Goal: Information Seeking & Learning: Learn about a topic

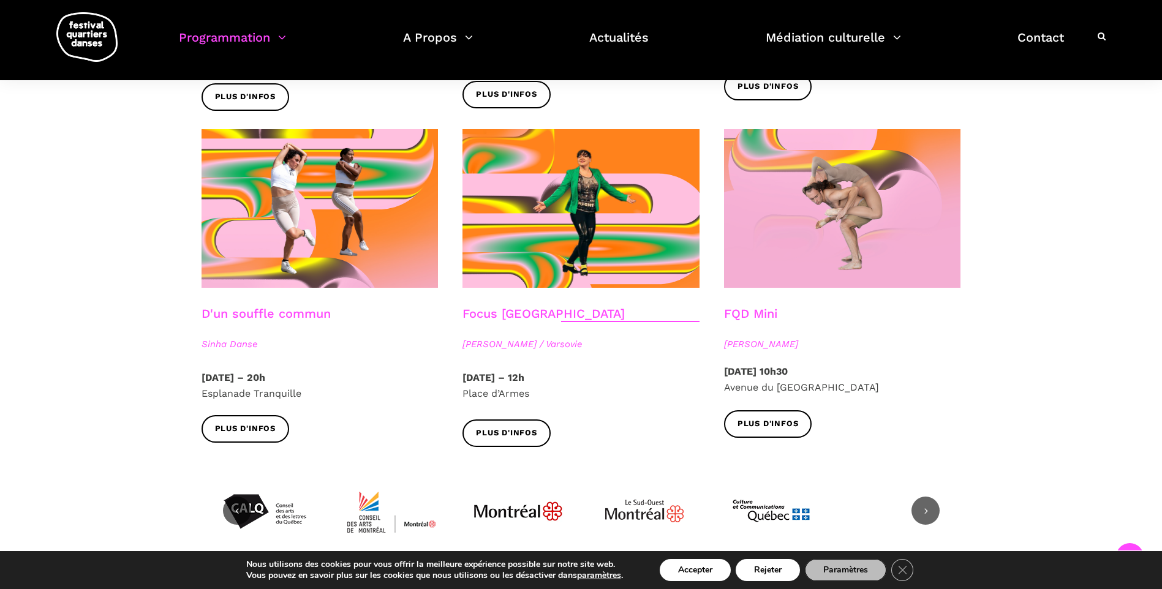
scroll to position [1313, 0]
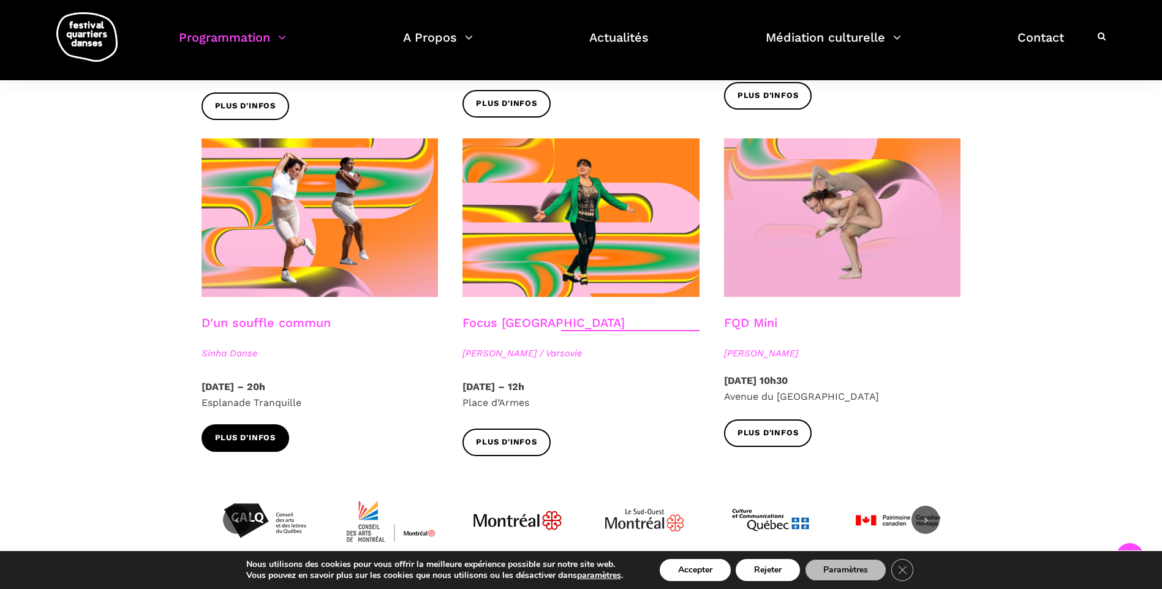
click at [264, 432] on span "Plus d'infos" at bounding box center [245, 438] width 61 height 13
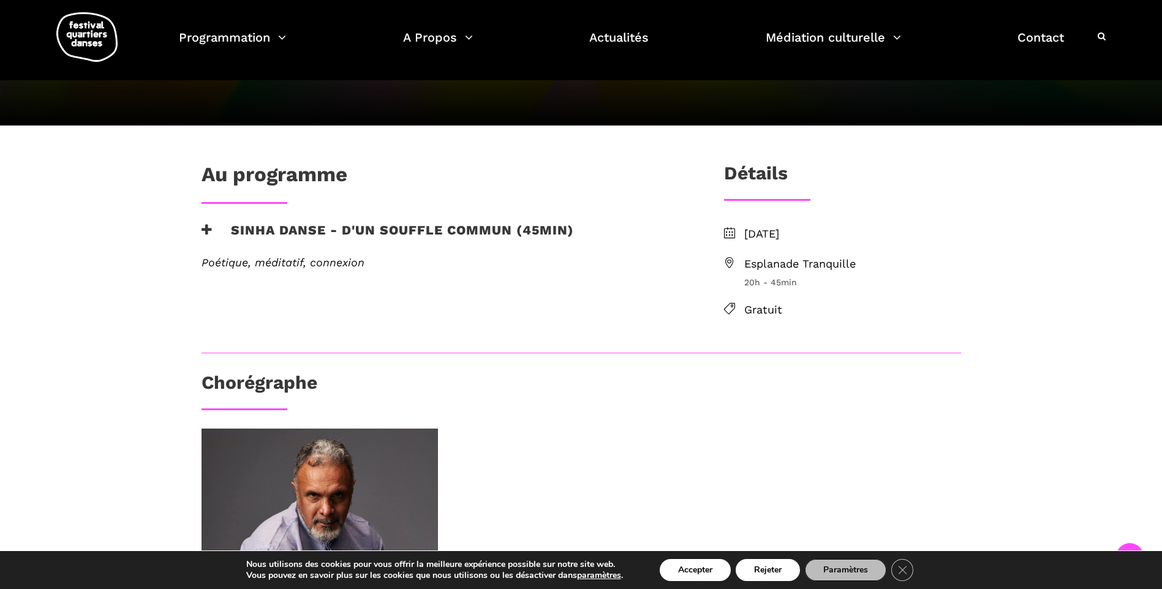
scroll to position [175, 0]
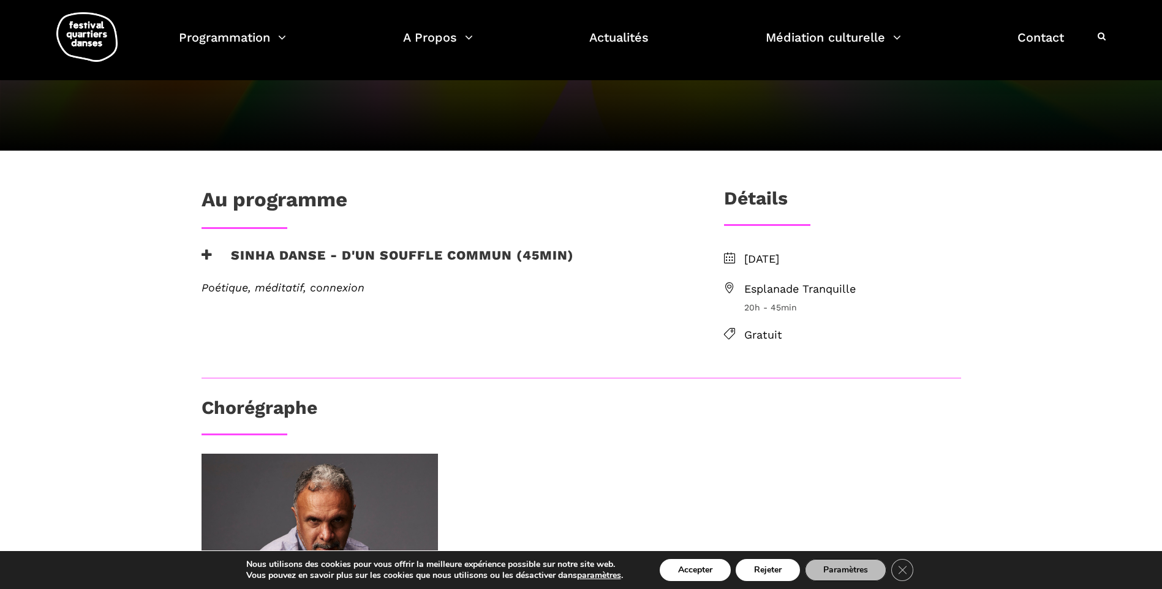
click at [765, 285] on span "Esplanade Tranquille" at bounding box center [852, 290] width 217 height 18
click at [937, 322] on ul "[DATE] Esplanade Tranquille 20h - 45min Gratuit" at bounding box center [842, 298] width 237 height 94
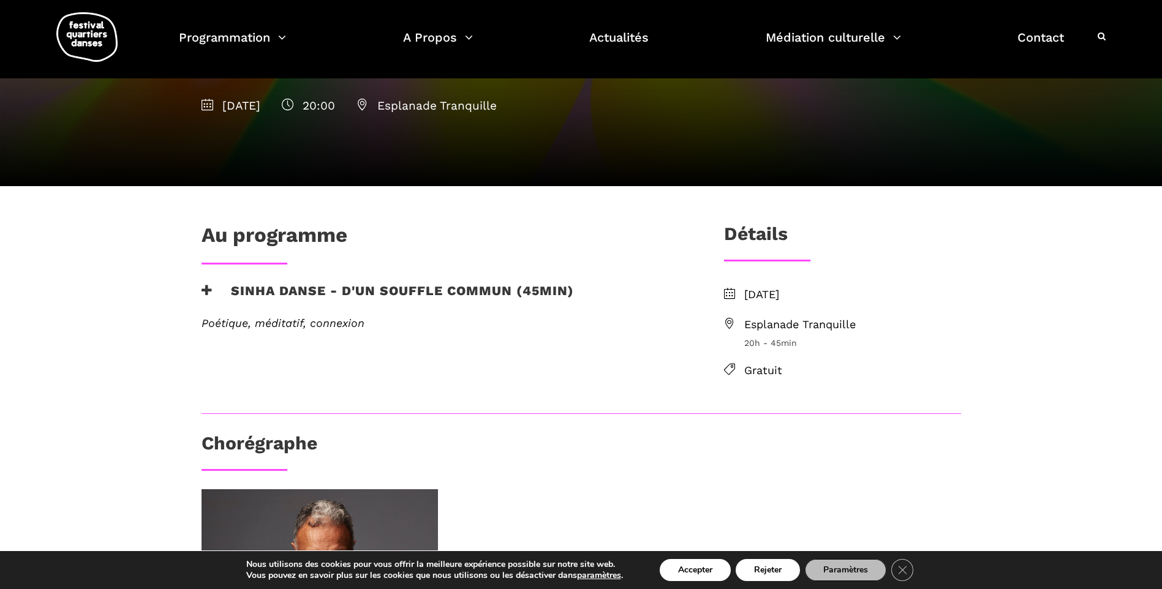
scroll to position [0, 0]
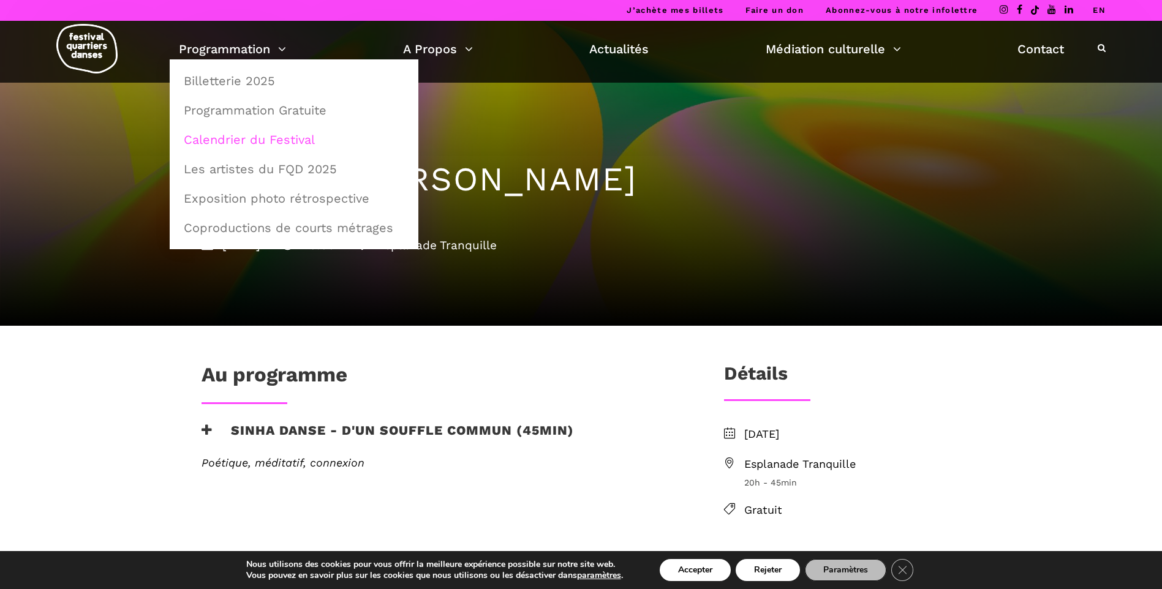
click at [256, 142] on link "Calendrier du Festival" at bounding box center [293, 140] width 235 height 28
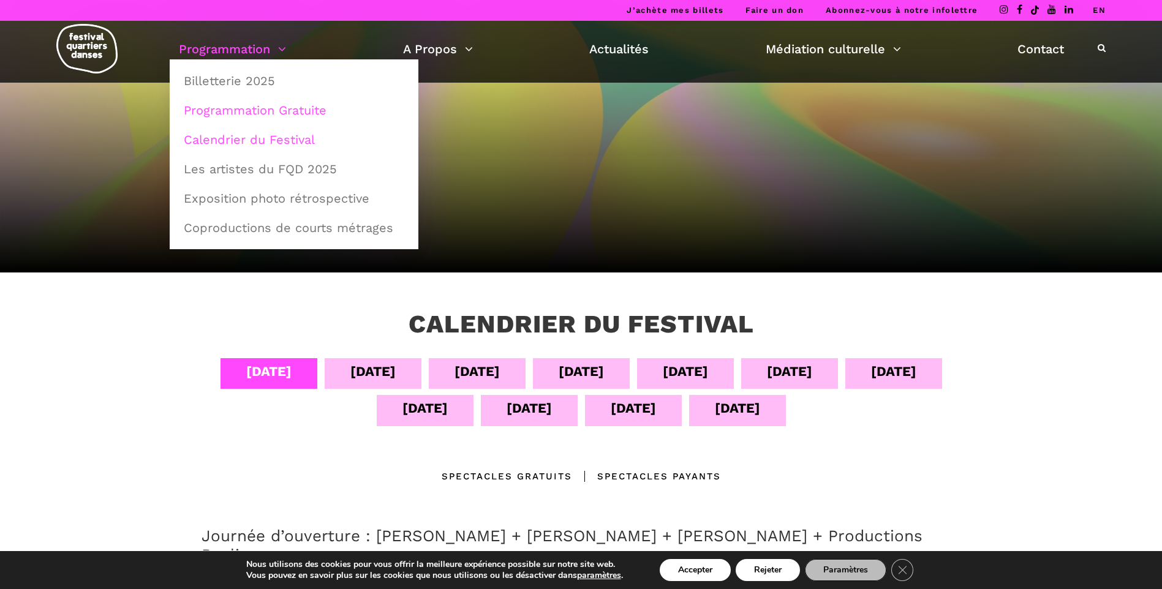
click at [229, 111] on link "Programmation Gratuite" at bounding box center [293, 110] width 235 height 28
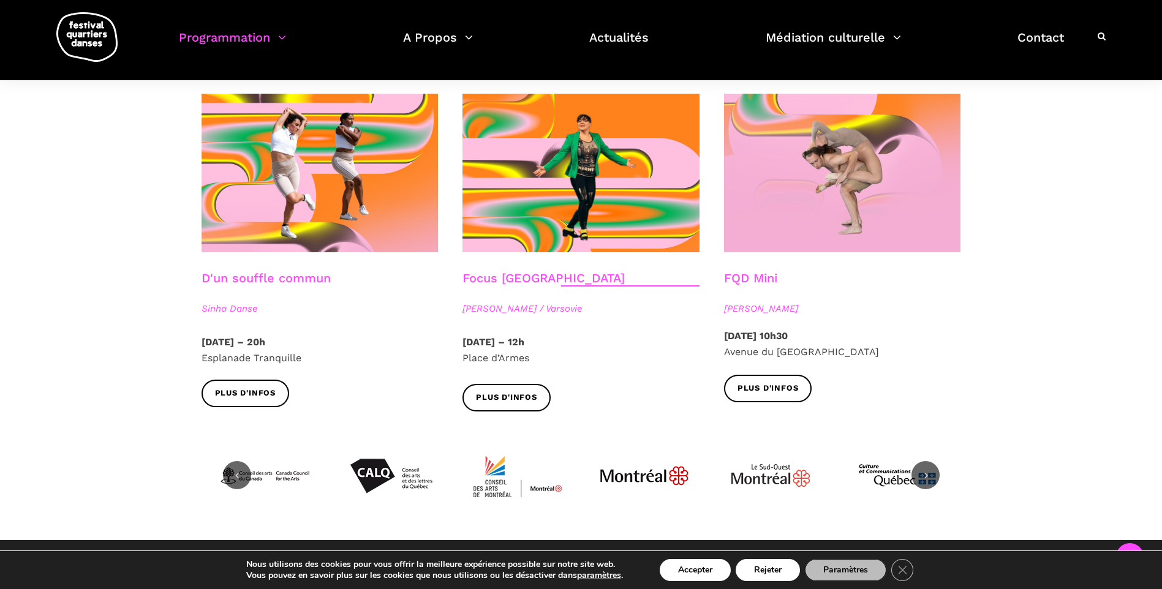
scroll to position [1337, 0]
